Goal: Check status: Check status

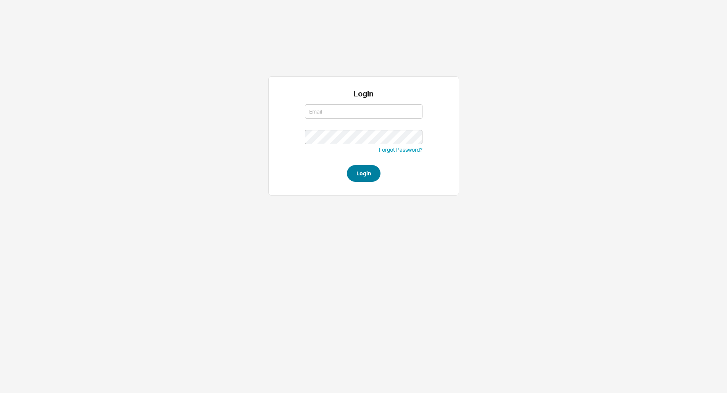
type input "[EMAIL_ADDRESS][DOMAIN_NAME]"
click at [358, 176] on button "Login" at bounding box center [364, 173] width 34 height 17
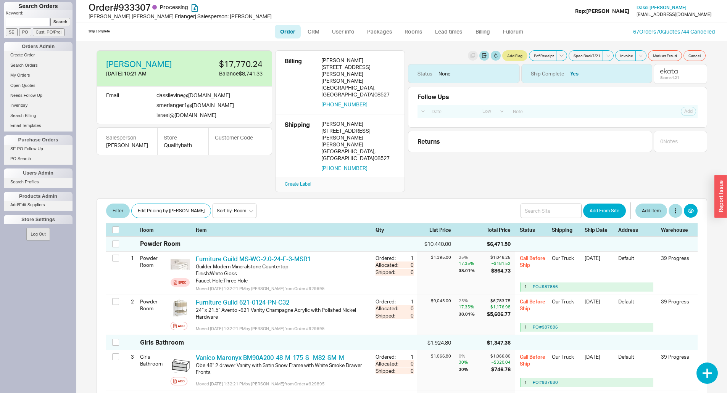
select select "LOW"
